Goal: Task Accomplishment & Management: Manage account settings

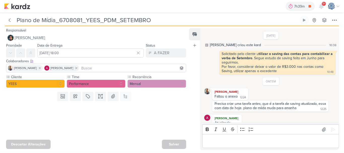
scroll to position [6, 0]
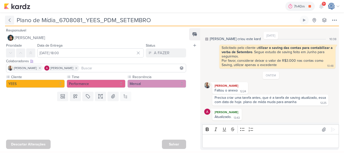
click at [10, 20] on icon at bounding box center [9, 20] width 5 height 5
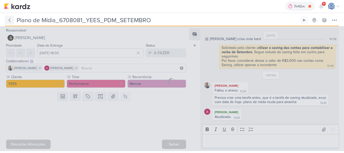
type input "6708081_YEES_PDM_SETEMBRO"
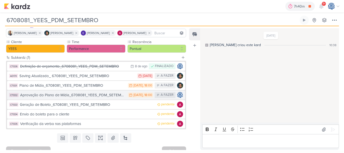
scroll to position [42, 0]
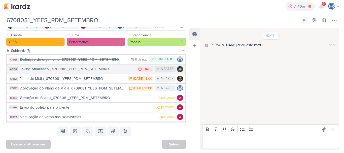
click at [64, 70] on div "Saving Atualizado_ 6708081_YEES_PDM_SETEMBRO" at bounding box center [76, 69] width 115 height 6
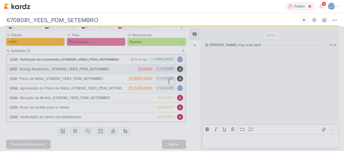
type input "Saving Atualizado_ 6708081_YEES_PDM_SETEMBRO"
type input "11 de agosto de 2025 às 23:59"
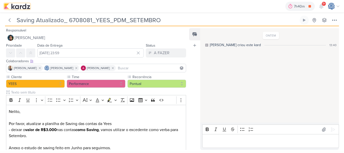
click at [19, 7] on img at bounding box center [17, 6] width 26 height 6
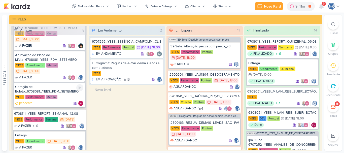
scroll to position [125, 0]
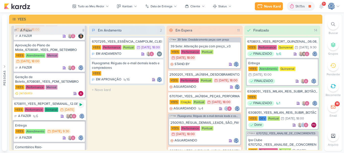
click at [79, 106] on icon at bounding box center [81, 104] width 4 height 4
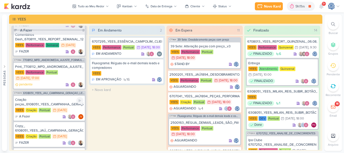
scroll to position [263, 0]
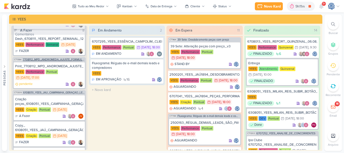
click at [65, 61] on span "7708112_MPD_ANDROMEDA_AJUSTE_FORMULÁRIO" at bounding box center [54, 59] width 62 height 3
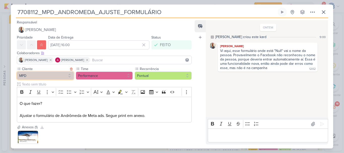
click at [57, 75] on button "MPD" at bounding box center [45, 75] width 57 height 8
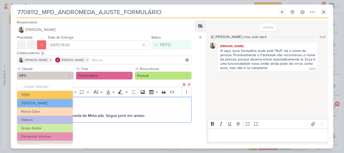
click at [84, 113] on p "O que fazer? Ajustar o formulário de Andrômeda de Meta ads. Segue print em anex…" at bounding box center [104, 109] width 169 height 18
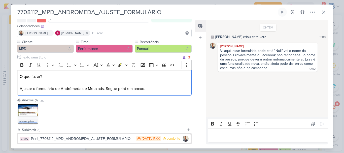
scroll to position [55, 0]
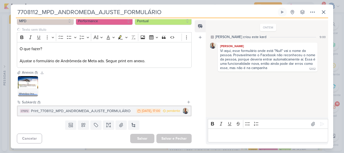
click at [109, 111] on div "Print_7708112_MPD_ANDROMEDA_AJUSTE_FORMULÁRIO" at bounding box center [82, 111] width 103 height 6
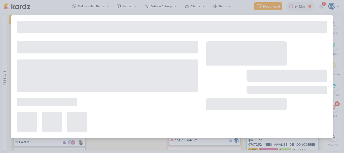
type input "Print_7708112_MPD_ANDROMEDA_AJUSTE_FORMULÁRIO"
type input "12 de agosto de 2025 às 17:00"
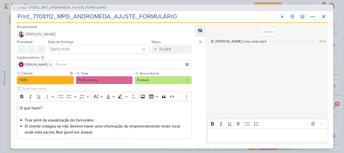
click at [42, 80] on button "YEES" at bounding box center [45, 80] width 57 height 8
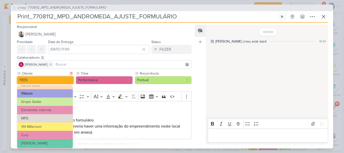
scroll to position [31, 0]
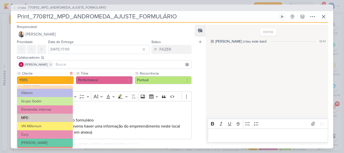
click at [50, 118] on button "MPD" at bounding box center [45, 117] width 56 height 8
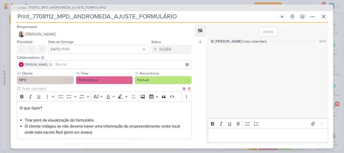
scroll to position [23, 0]
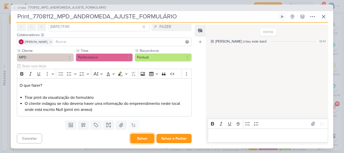
click at [143, 141] on button "Salvar" at bounding box center [142, 138] width 24 height 10
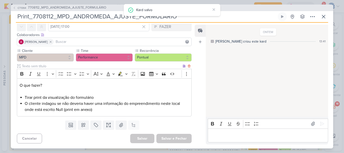
scroll to position [0, 0]
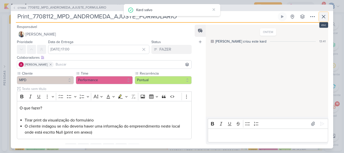
click at [323, 18] on icon at bounding box center [323, 17] width 6 height 6
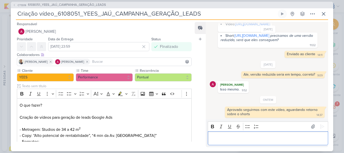
scroll to position [134, 0]
click at [324, 11] on icon at bounding box center [323, 14] width 6 height 6
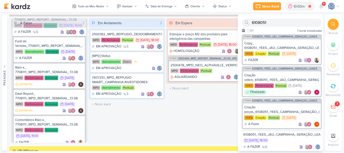
click at [330, 24] on div at bounding box center [332, 24] width 11 height 11
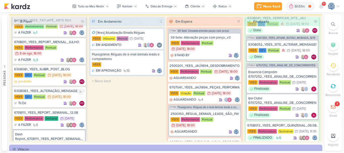
scroll to position [0, 0]
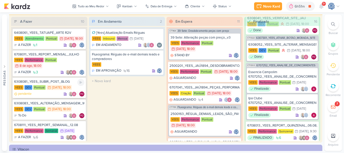
click at [56, 84] on div "6308081_YEES_SUBIR_POST_BLOG" at bounding box center [49, 81] width 70 height 5
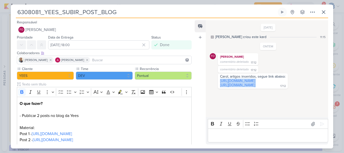
drag, startPoint x: 255, startPoint y: 99, endPoint x: 219, endPoint y: 82, distance: 39.7
click at [219, 82] on div "Carol, artigos inseridos, segue link abaixo: https://yeesinc.com.br/2025/08/yee…" at bounding box center [253, 80] width 68 height 13
click at [326, 14] on button at bounding box center [323, 12] width 9 height 9
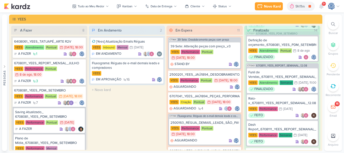
scroll to position [457, 0]
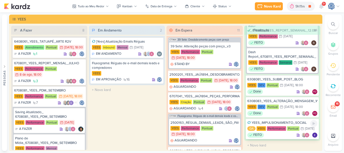
click at [292, 120] on div "YEES_IMPULSIONAMENTO_SOCIAL" at bounding box center [282, 122] width 70 height 5
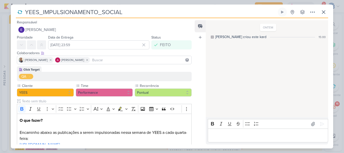
click at [25, 10] on input "YEES_IMPULSIONAMENTO_SOCIAL" at bounding box center [149, 12] width 253 height 9
paste input "6708122"
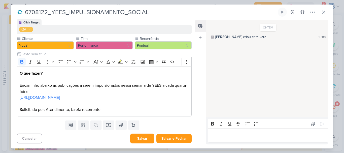
type input "6708122_YEES_IMPULSIONAMENTO_SOCIAL"
click at [138, 139] on button "Salvar" at bounding box center [142, 138] width 24 height 10
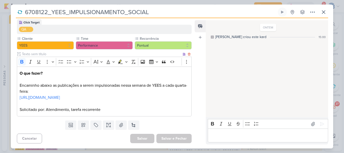
scroll to position [0, 0]
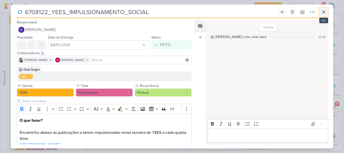
click at [322, 12] on icon at bounding box center [323, 12] width 6 height 6
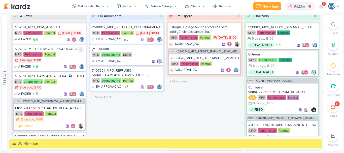
scroll to position [469, 0]
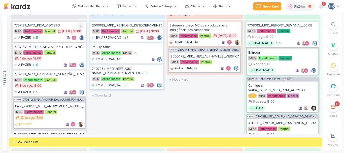
click at [63, 34] on div "MPD Performance Pontual 23/7 [DATE] 18:00" at bounding box center [49, 32] width 70 height 6
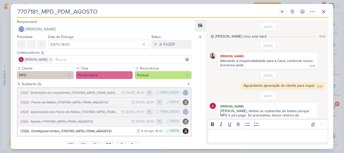
scroll to position [88, 0]
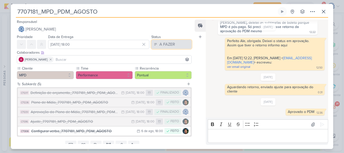
click at [163, 45] on div "A FAZER" at bounding box center [167, 44] width 16 height 6
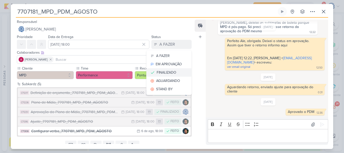
click at [168, 70] on div "FINALIZADO" at bounding box center [166, 72] width 20 height 5
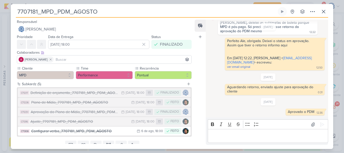
scroll to position [21, 0]
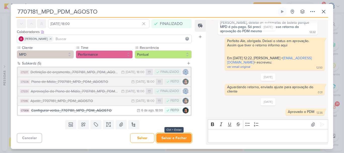
click at [167, 138] on button "Salvar e Fechar" at bounding box center [173, 137] width 35 height 9
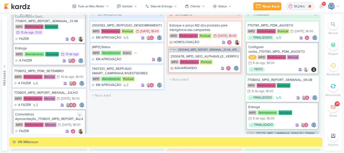
scroll to position [241, 0]
click at [62, 71] on div "7708112_MPD_PDM_SETEMBRO" at bounding box center [49, 71] width 70 height 5
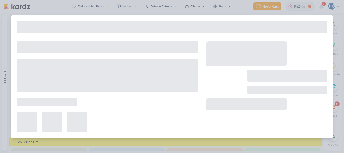
type input "7708112_MPD_PDM_SETEMBRO"
type input "[DATE] 18:00"
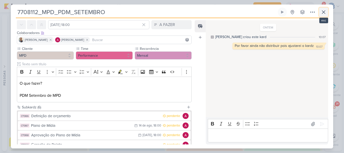
click at [322, 11] on icon at bounding box center [323, 12] width 3 height 3
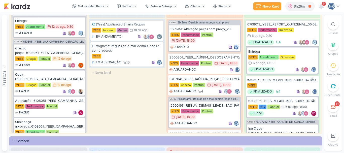
scroll to position [0, 0]
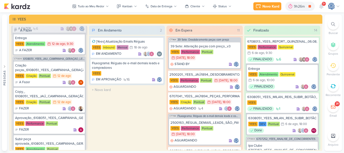
click at [334, 25] on icon at bounding box center [333, 24] width 4 height 4
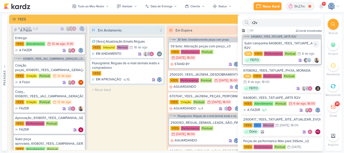
click at [283, 43] on div "Subir campanha 6408061_YEES_TATUAPÉ_ARTE R2V" at bounding box center [281, 45] width 75 height 9
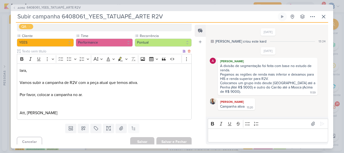
scroll to position [58, 0]
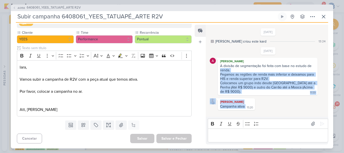
drag, startPoint x: 217, startPoint y: 68, endPoint x: 293, endPoint y: 116, distance: 90.0
click at [293, 116] on div "[DATE] [PERSON_NAME] criou este kard 13:24 [DATE] [PERSON_NAME]" at bounding box center [267, 84] width 122 height 119
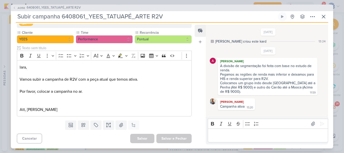
click at [293, 116] on div "Rich Text Editor Bold Italic Underline Strikethrough Bulleted List Numbered Lis…" at bounding box center [267, 129] width 122 height 27
click at [324, 15] on icon at bounding box center [323, 17] width 6 height 6
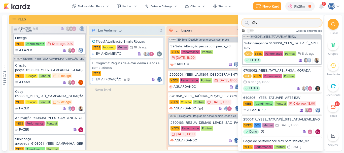
click at [300, 23] on input "r2v" at bounding box center [281, 23] width 80 height 8
type input "r"
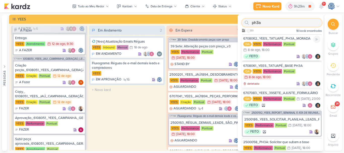
type input "ph3a"
click at [298, 37] on div "6708062_YEES_TATUAPÉ_PH3A_MORADA" at bounding box center [281, 38] width 77 height 5
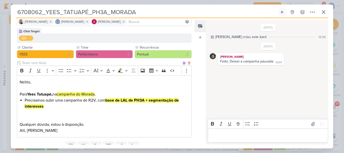
scroll to position [37, 0]
